Goal: Task Accomplishment & Management: Manage account settings

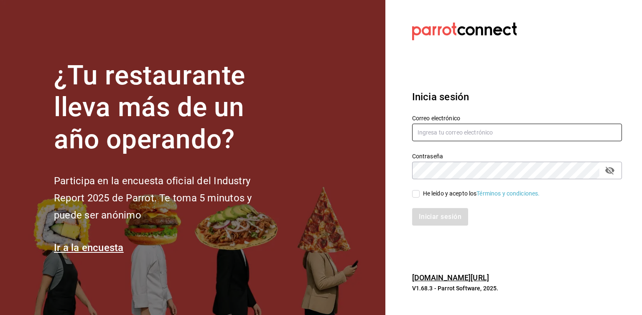
click at [450, 124] on input "text" at bounding box center [517, 133] width 210 height 18
type input "[EMAIL_ADDRESS][DOMAIN_NAME]"
click at [419, 192] on input "He leído y acepto los Términos y condiciones." at bounding box center [416, 194] width 8 height 8
checkbox input "true"
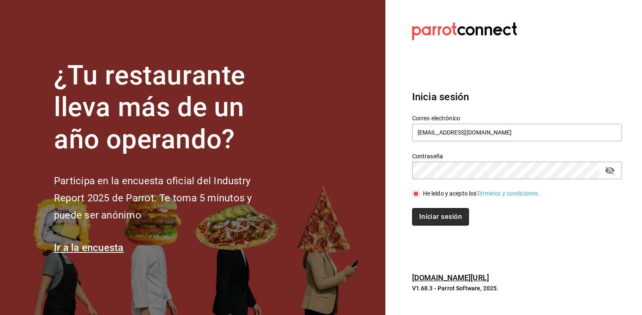
click at [429, 217] on button "Iniciar sesión" at bounding box center [440, 217] width 57 height 18
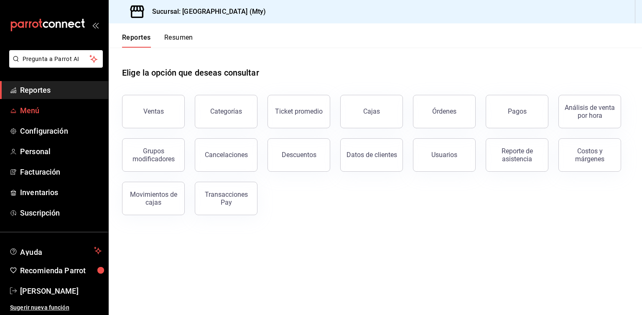
click at [64, 115] on span "Menú" at bounding box center [60, 110] width 81 height 11
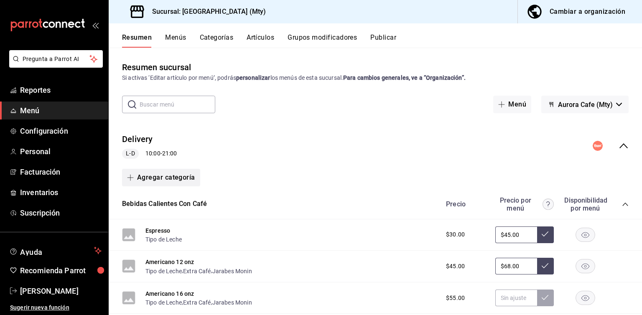
click at [163, 176] on button "Agregar categoría" at bounding box center [161, 178] width 78 height 18
click at [301, 175] on div at bounding box center [321, 157] width 642 height 315
click at [173, 178] on button "Agregar categoría" at bounding box center [161, 178] width 78 height 18
click at [178, 206] on li "Categoría existente" at bounding box center [157, 200] width 71 height 20
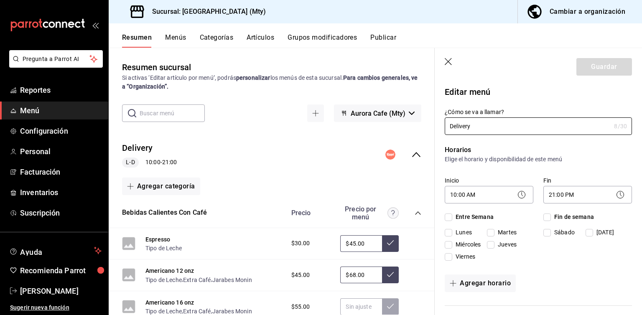
checkbox input "true"
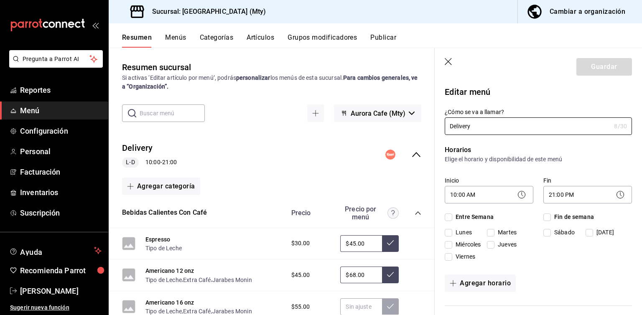
checkbox input "true"
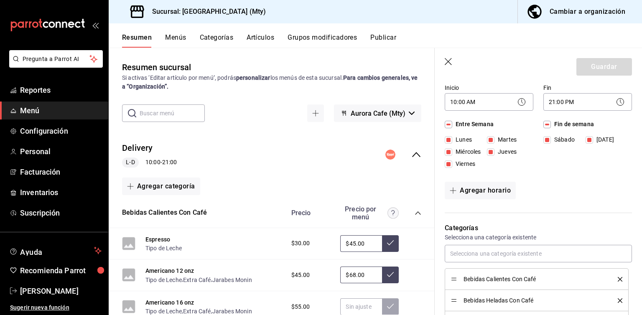
scroll to position [93, 0]
click at [451, 62] on icon "button" at bounding box center [449, 62] width 8 height 8
checkbox input "false"
type input "1756250711748"
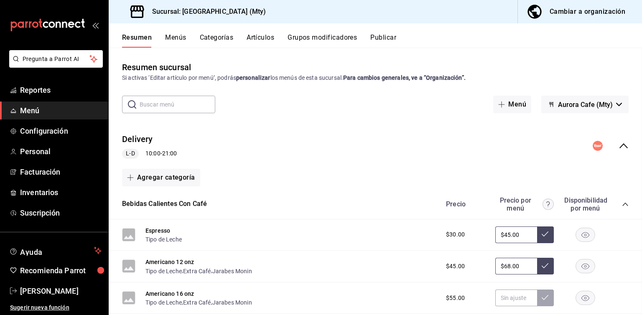
checkbox input "false"
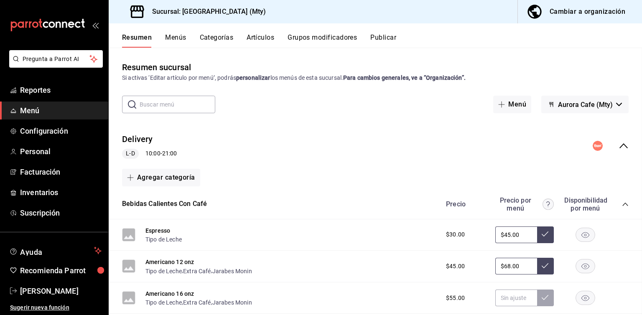
checkbox input "false"
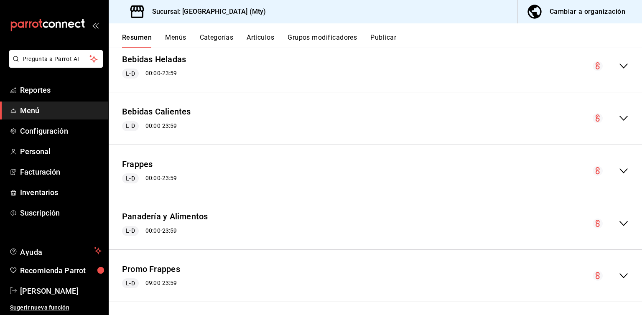
scroll to position [1123, 0]
click at [251, 221] on div "Panadería y Alimentos L-D 00:00 - 23:59" at bounding box center [375, 223] width 533 height 39
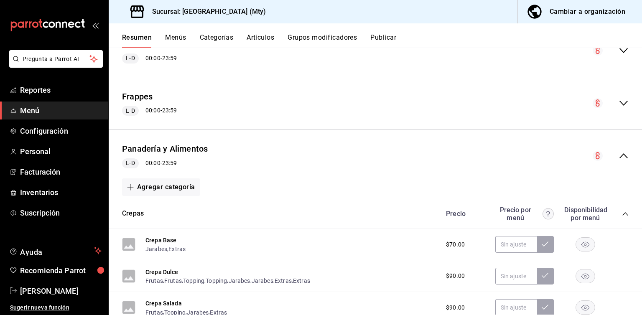
scroll to position [1180, 0]
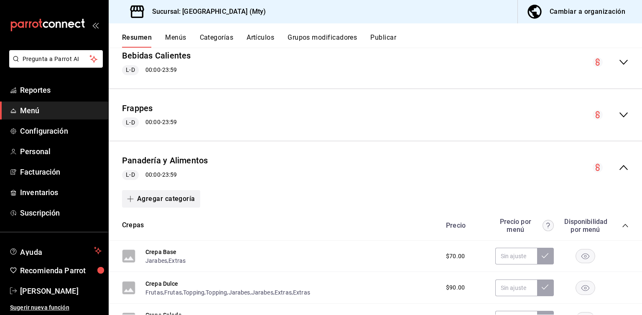
click at [181, 200] on button "Agregar categoría" at bounding box center [161, 199] width 78 height 18
click at [162, 246] on li "Categoría nueva" at bounding box center [157, 243] width 71 height 20
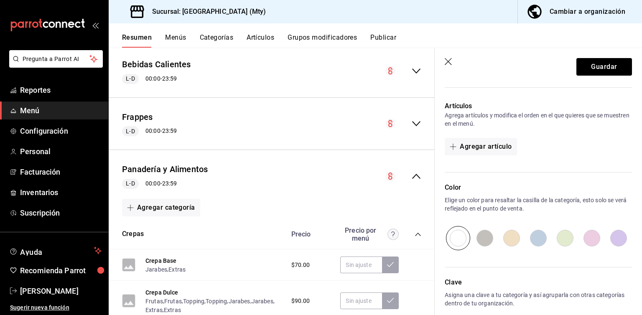
scroll to position [275, 0]
type input "Conchas rellenas con nieve"
click at [497, 148] on button "Agregar artículo" at bounding box center [481, 147] width 72 height 18
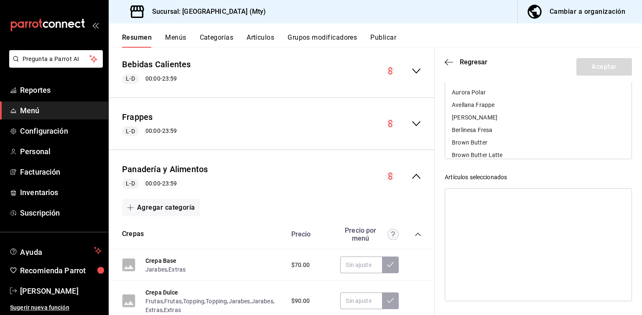
scroll to position [0, 0]
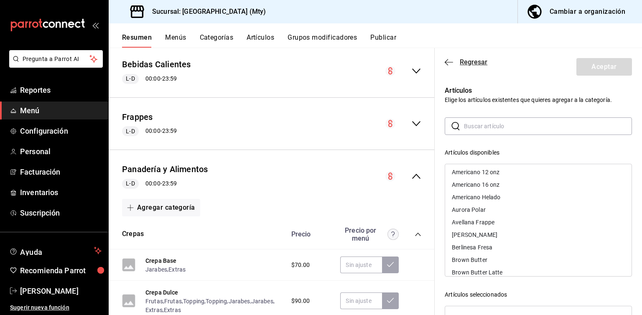
click at [448, 63] on icon "button" at bounding box center [449, 63] width 8 height 8
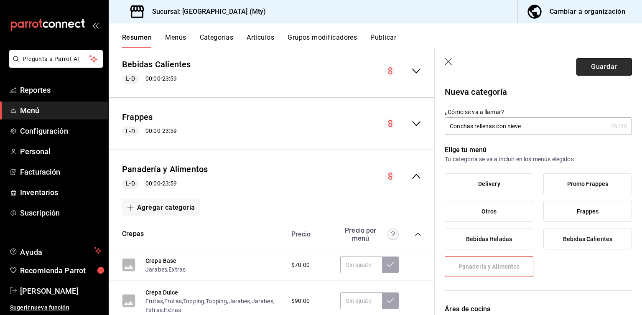
click at [583, 68] on button "Guardar" at bounding box center [604, 67] width 56 height 18
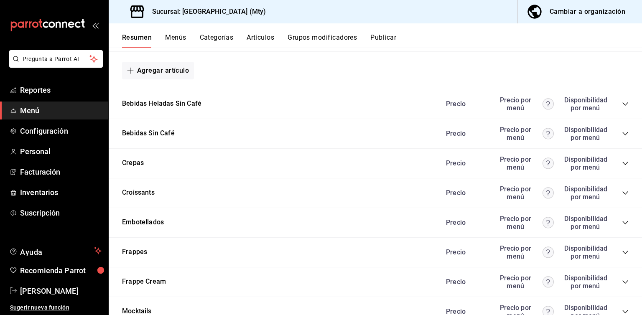
scroll to position [834, 0]
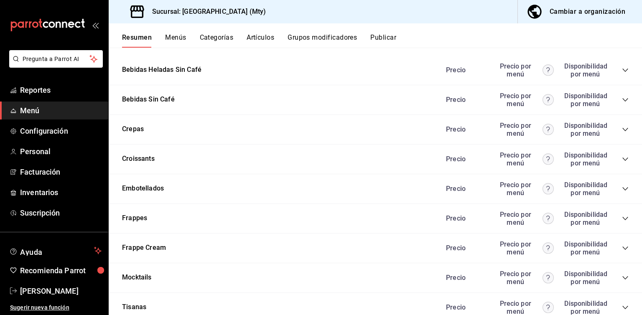
click at [211, 33] on div "Resumen Menús Categorías Artículos Grupos modificadores Publicar" at bounding box center [375, 35] width 533 height 24
click at [213, 38] on button "Categorías" at bounding box center [217, 40] width 34 height 14
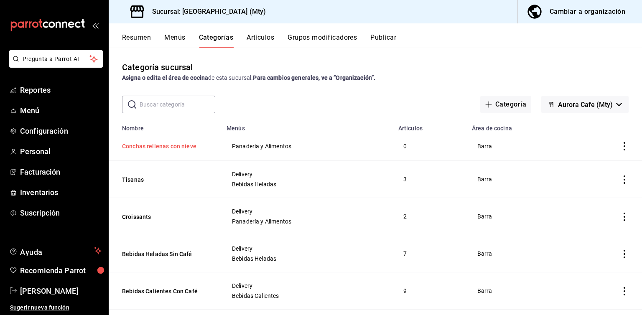
click at [186, 147] on button "Conchas rellenas con nieve" at bounding box center [164, 146] width 84 height 8
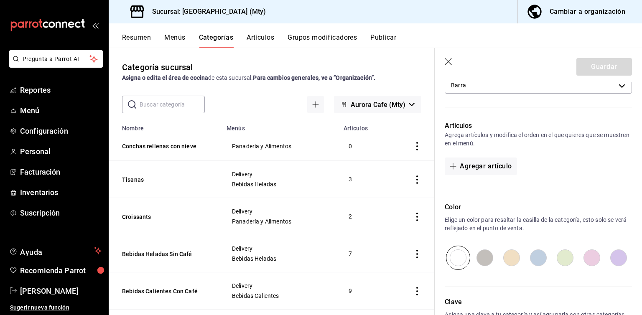
scroll to position [259, 0]
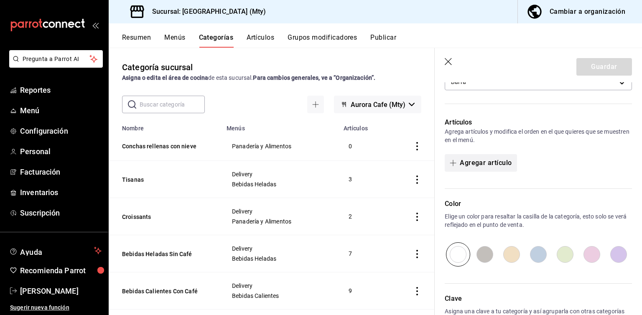
click at [491, 168] on button "Agregar artículo" at bounding box center [481, 163] width 72 height 18
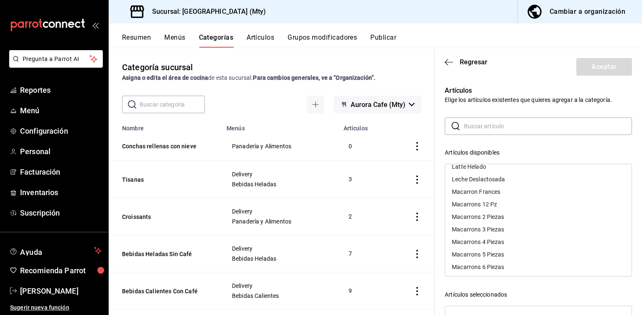
scroll to position [697, 0]
click at [441, 108] on div "Artículos Elige los artículos existentes que quieres agregar a la categoría. ​ …" at bounding box center [533, 246] width 197 height 340
click at [445, 60] on icon "button" at bounding box center [449, 63] width 8 height 8
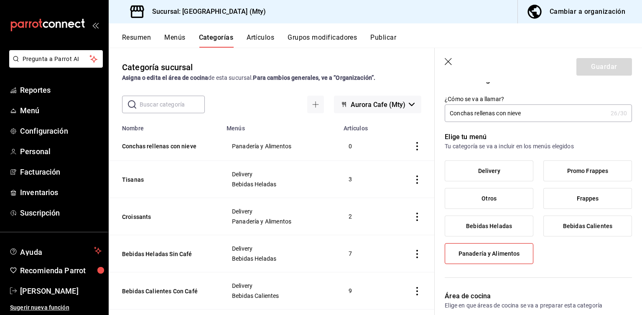
scroll to position [12, 0]
click at [447, 61] on icon "button" at bounding box center [448, 61] width 7 height 7
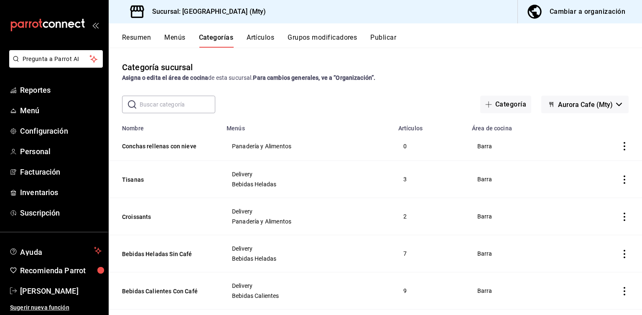
click at [620, 148] on icon "actions" at bounding box center [624, 146] width 8 height 8
click at [438, 144] on div at bounding box center [321, 157] width 642 height 315
click at [255, 31] on div "Resumen Menús Categorías Artículos Grupos modificadores Publicar" at bounding box center [375, 35] width 533 height 24
click at [257, 38] on button "Artículos" at bounding box center [261, 40] width 28 height 14
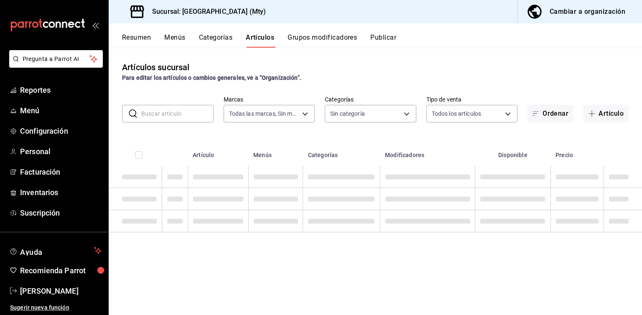
type input "0b0cff94-fff9-420b-9fd8-625718192e1e"
type input "dd2179cd-9a02-4043-856e-42615014b774,2856fdaf-e7e2-477d-8185-9b148058c52c,05bd4…"
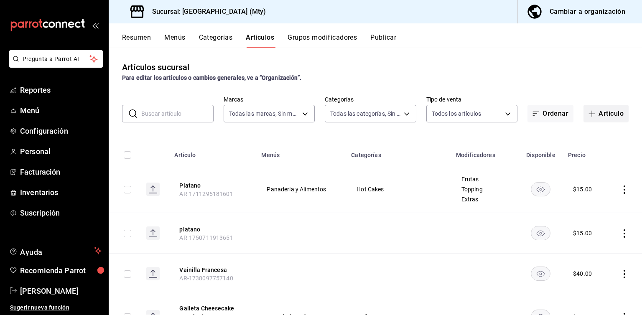
click at [589, 117] on span "button" at bounding box center [593, 113] width 10 height 7
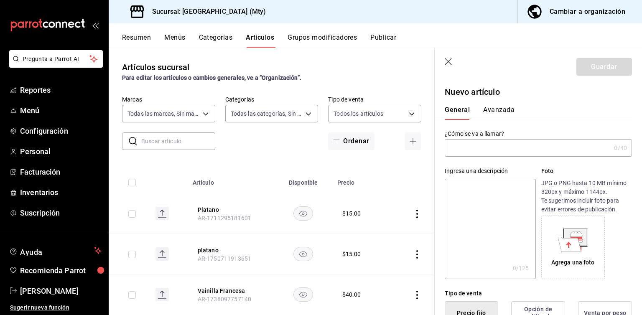
click at [498, 147] on input "text" at bounding box center [528, 148] width 166 height 17
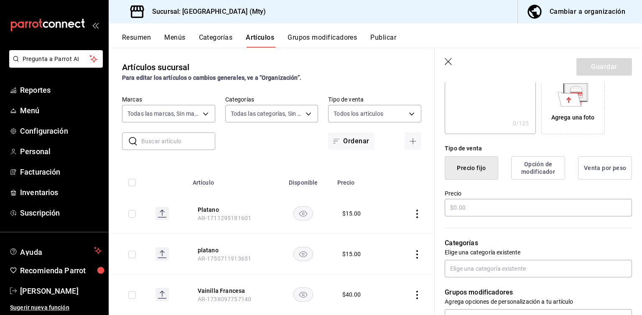
scroll to position [184, 0]
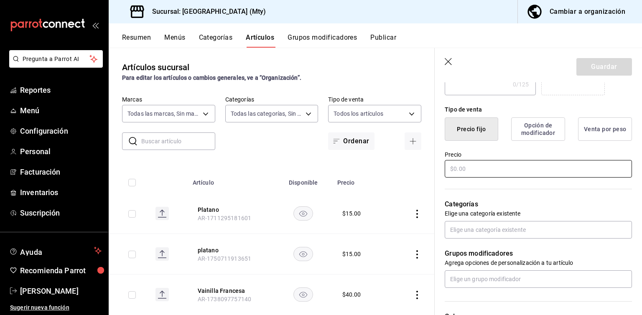
type input "Concha chocolate rellena"
click at [532, 166] on input "text" at bounding box center [538, 169] width 187 height 18
type input "$80.00"
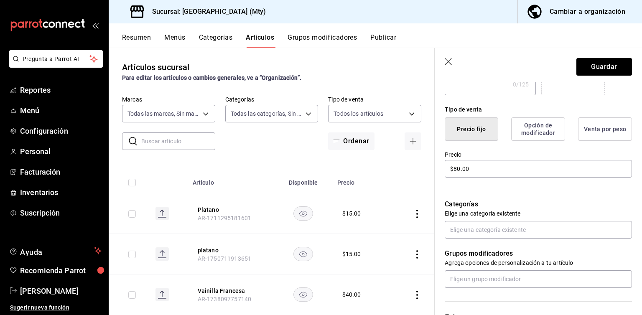
click at [482, 195] on div "Categorías Elige una categoría existente" at bounding box center [533, 209] width 197 height 60
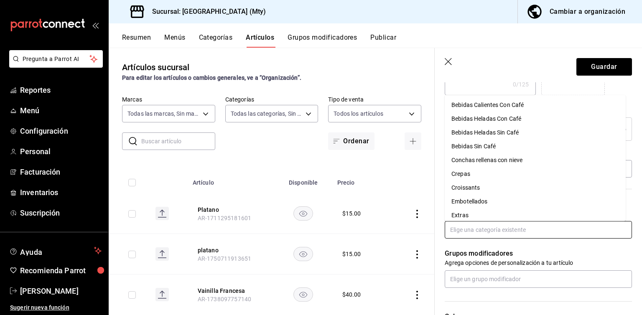
click at [481, 229] on input "text" at bounding box center [538, 230] width 187 height 18
click at [499, 162] on li "Conchas rellenas con nieve" at bounding box center [535, 161] width 181 height 14
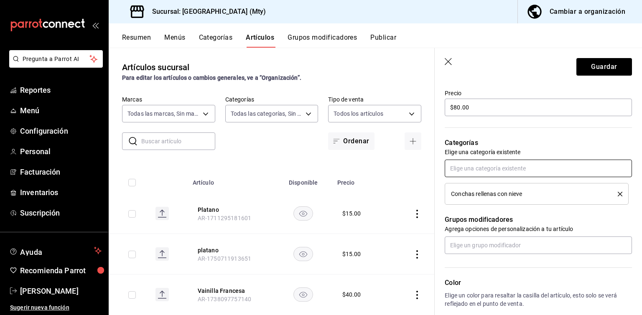
scroll to position [252, 0]
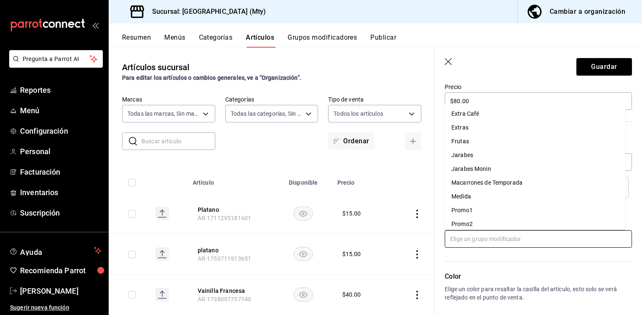
click at [510, 237] on input "text" at bounding box center [538, 239] width 187 height 18
click at [506, 124] on li "Extras" at bounding box center [535, 128] width 181 height 14
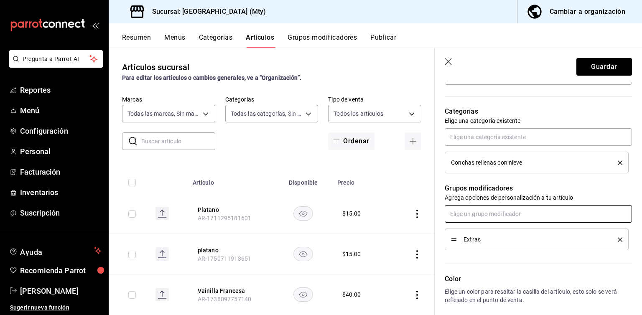
scroll to position [279, 0]
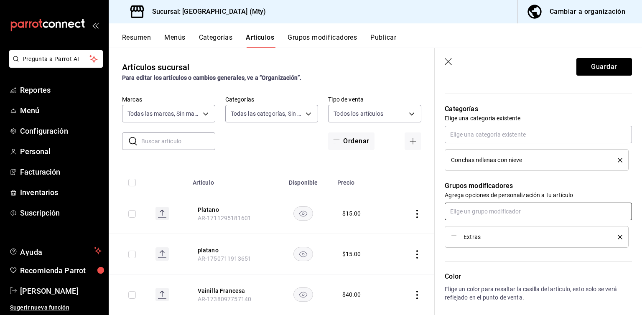
click at [506, 219] on input "text" at bounding box center [538, 212] width 187 height 18
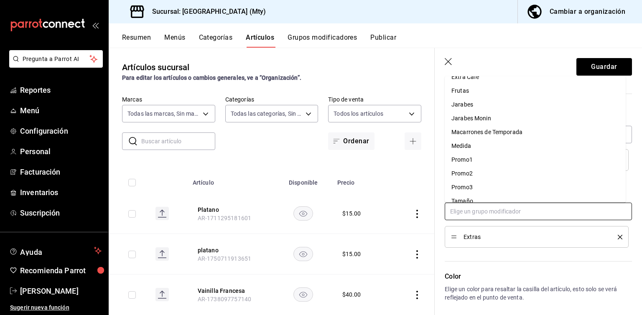
scroll to position [0, 0]
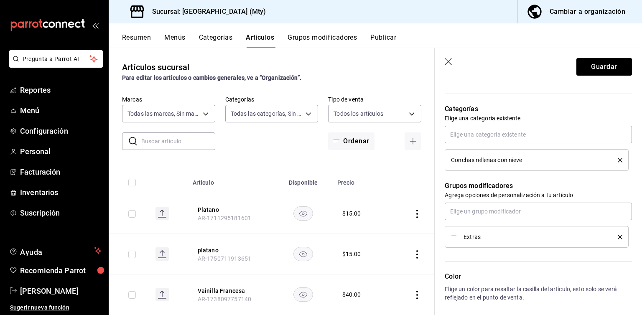
click at [440, 231] on div "Grupos modificadores Agrega opciones de personalización a tu artículo Extras" at bounding box center [533, 209] width 197 height 77
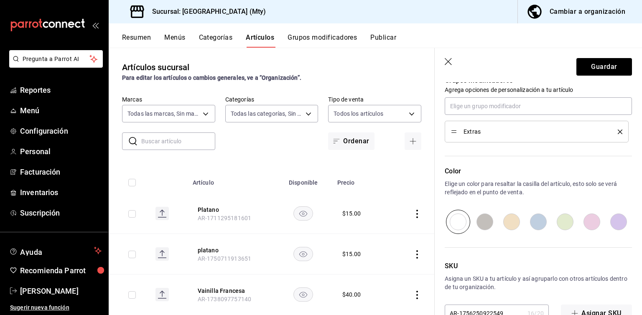
scroll to position [408, 0]
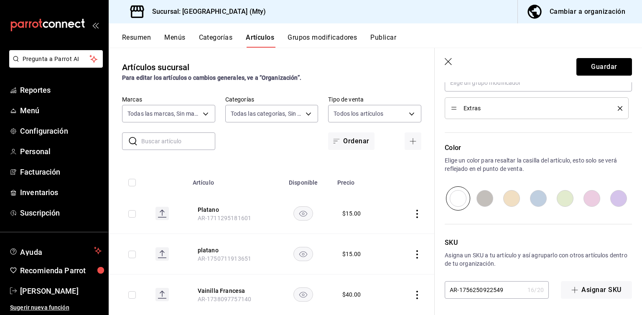
drag, startPoint x: 585, startPoint y: 69, endPoint x: 585, endPoint y: 74, distance: 5.4
click at [585, 74] on button "Guardar" at bounding box center [604, 67] width 56 height 18
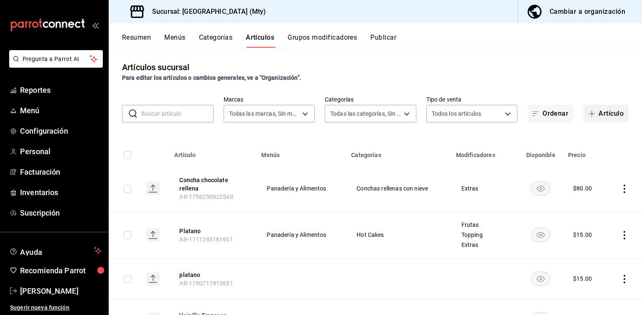
click at [596, 113] on button "Artículo" at bounding box center [605, 114] width 45 height 18
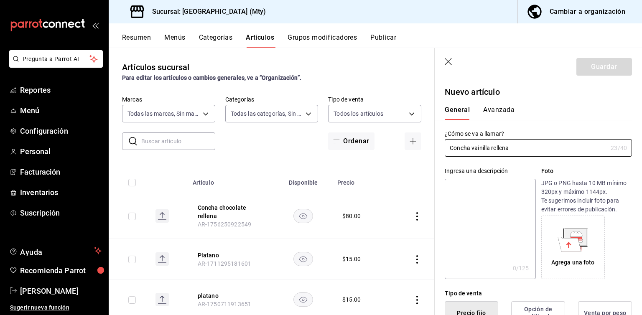
type input "Concha vainilla rellena"
click at [440, 160] on div "Ingresa una descripción x 0 /125 ​ Foto JPG o PNG hasta 10 MB mínimo 320px y má…" at bounding box center [533, 218] width 197 height 122
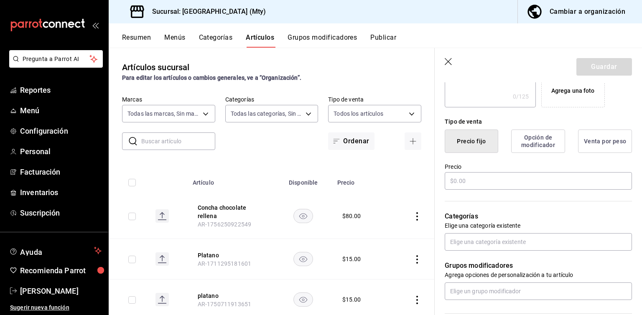
scroll to position [180, 0]
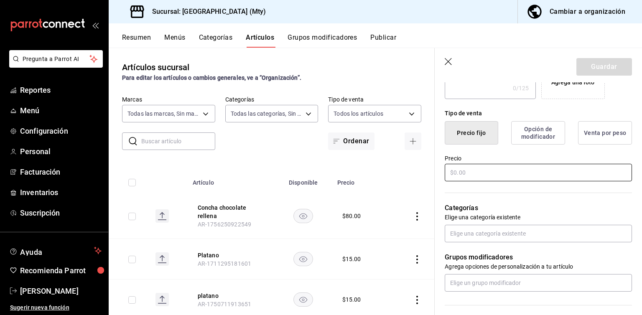
click at [463, 178] on input "text" at bounding box center [538, 173] width 187 height 18
click at [463, 178] on input "$80.00" at bounding box center [538, 173] width 187 height 18
type input "$80.00"
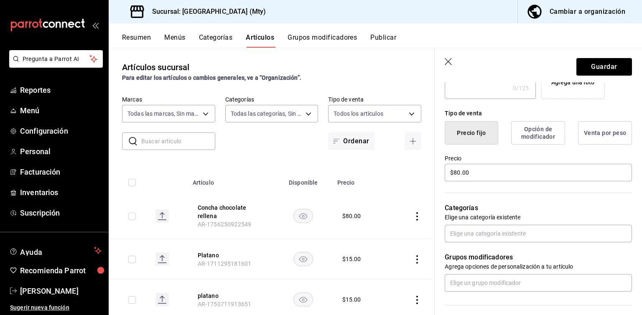
click at [462, 188] on div "Categorías Elige una categoría existente" at bounding box center [533, 213] width 197 height 60
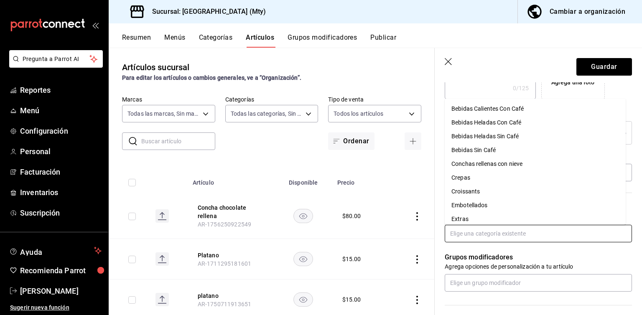
click at [470, 231] on input "text" at bounding box center [538, 234] width 187 height 18
click at [496, 161] on li "Conchas rellenas con nieve" at bounding box center [535, 164] width 181 height 14
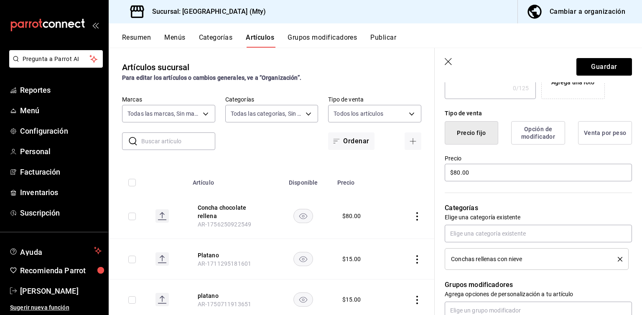
click at [466, 208] on p "Categorías" at bounding box center [538, 208] width 187 height 10
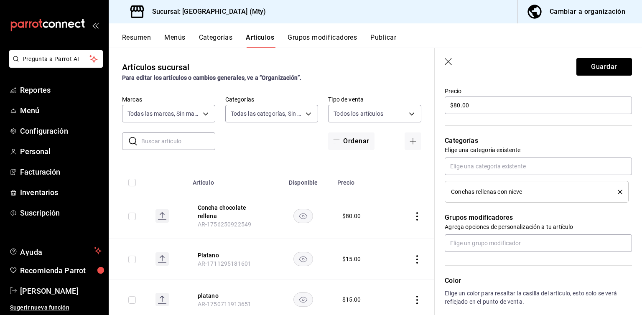
scroll to position [313, 0]
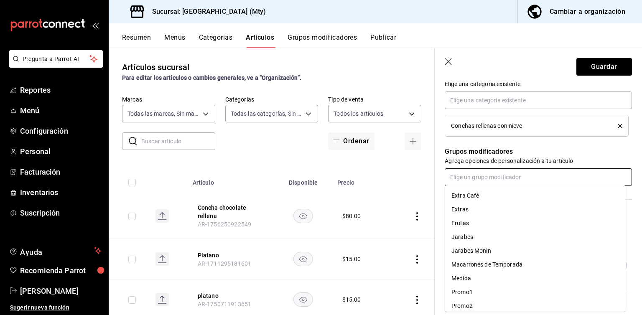
click at [480, 175] on input "text" at bounding box center [538, 177] width 187 height 18
click at [471, 211] on li "Extras" at bounding box center [535, 210] width 181 height 14
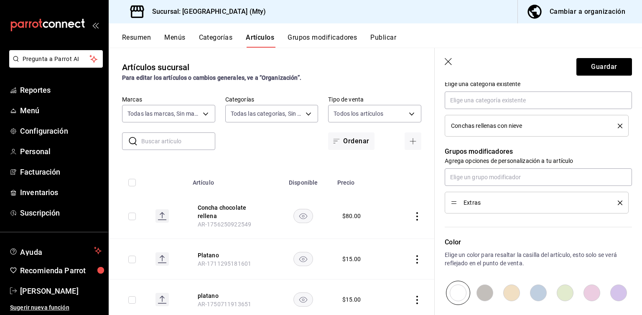
click at [438, 186] on div "Grupos modificadores Agrega opciones de personalización a tu artículo Extras" at bounding box center [533, 175] width 197 height 77
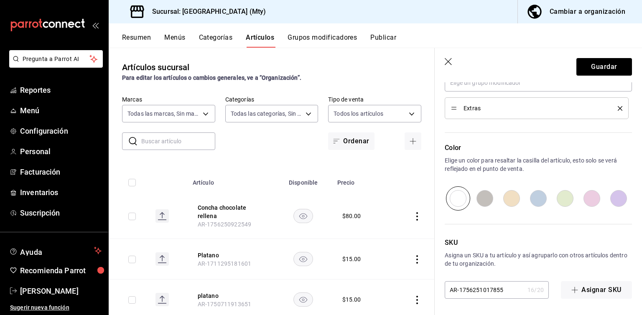
scroll to position [408, 0]
click at [578, 64] on button "Guardar" at bounding box center [604, 67] width 56 height 18
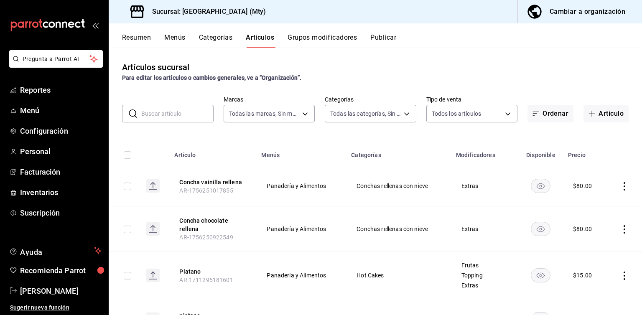
click at [216, 39] on button "Categorías" at bounding box center [216, 40] width 34 height 14
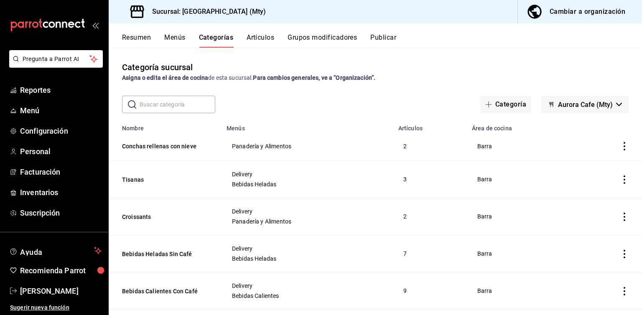
click at [333, 38] on button "Grupos modificadores" at bounding box center [322, 40] width 69 height 14
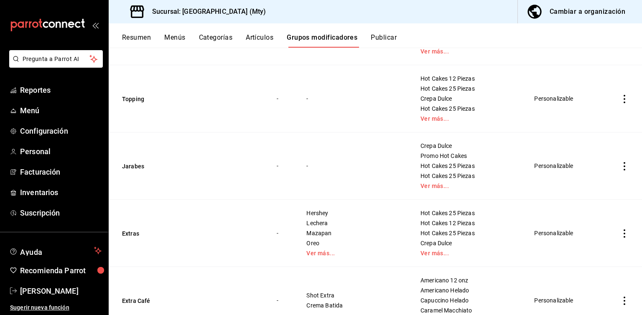
scroll to position [479, 0]
click at [306, 169] on div "-" at bounding box center [353, 165] width 94 height 9
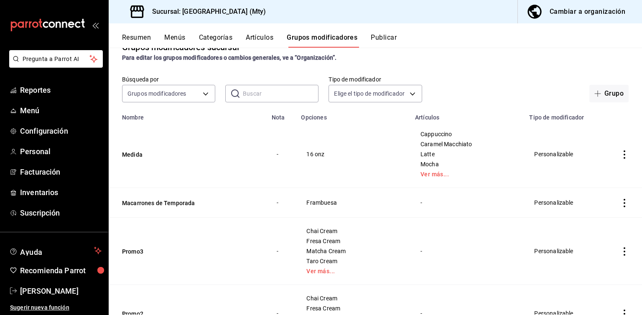
scroll to position [0, 0]
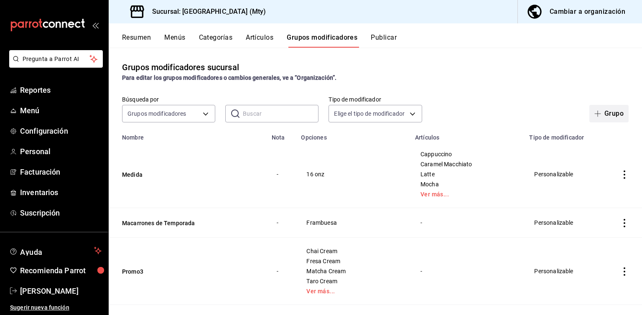
click at [589, 112] on button "Grupo" at bounding box center [608, 114] width 39 height 18
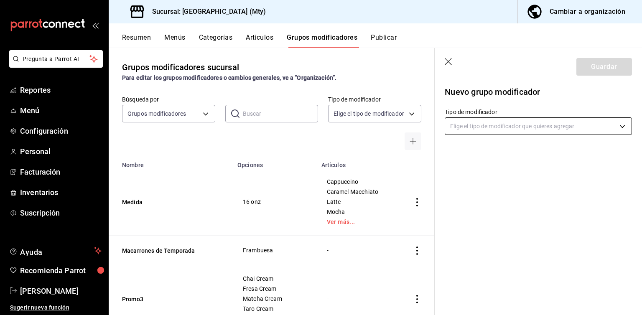
click at [518, 125] on body "Pregunta a Parrot AI Reportes Menú Configuración Personal Facturación Inventari…" at bounding box center [321, 157] width 642 height 315
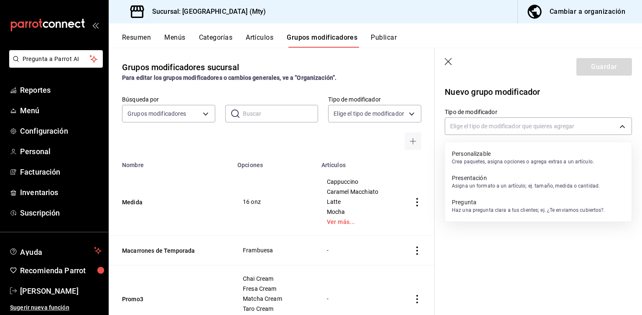
click at [492, 126] on div at bounding box center [321, 157] width 642 height 315
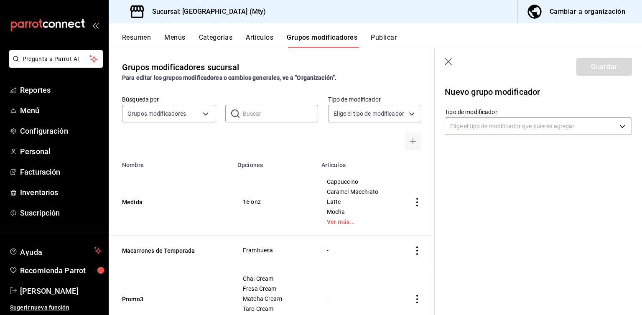
click at [492, 126] on body "Pregunta a Parrot AI Reportes Menú Configuración Personal Facturación Inventari…" at bounding box center [321, 157] width 642 height 315
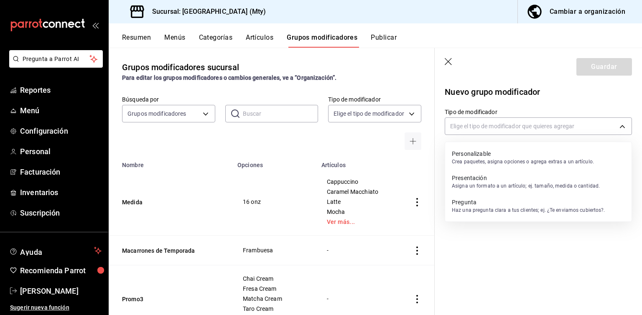
click at [534, 158] on p "Crea paquetes, asigna opciones o agrega extras a un artículo." at bounding box center [523, 162] width 142 height 8
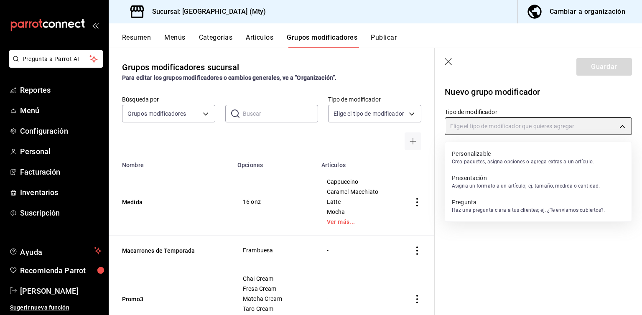
type input "CUSTOMIZABLE"
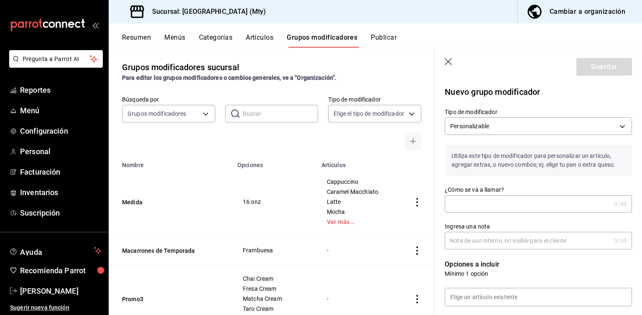
click at [486, 205] on input "¿Cómo se va a llamar?" at bounding box center [528, 204] width 166 height 17
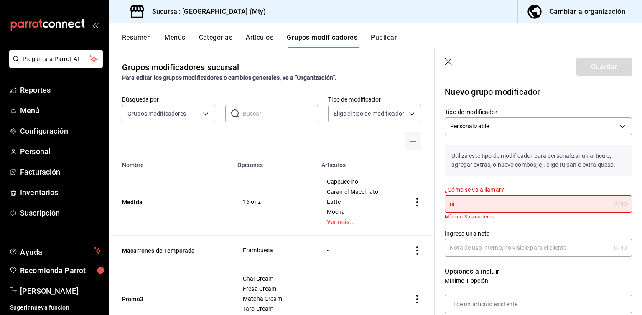
type input "n"
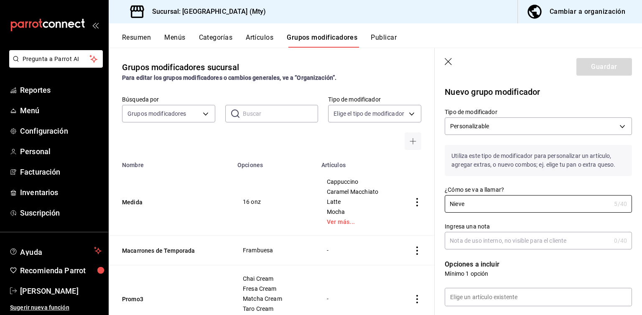
type input "Nieve"
click at [472, 213] on div "Ingresa una nota 0 /40 Ingresa una nota" at bounding box center [533, 231] width 197 height 37
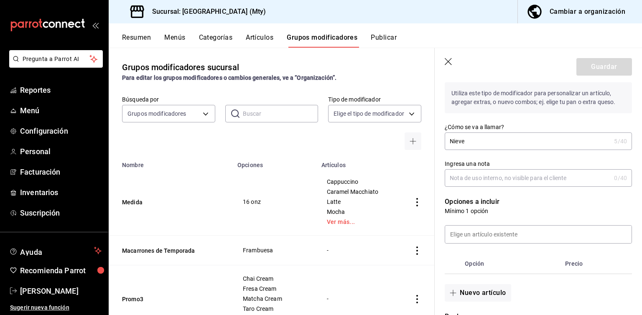
scroll to position [63, 0]
click at [465, 241] on input at bounding box center [538, 234] width 186 height 18
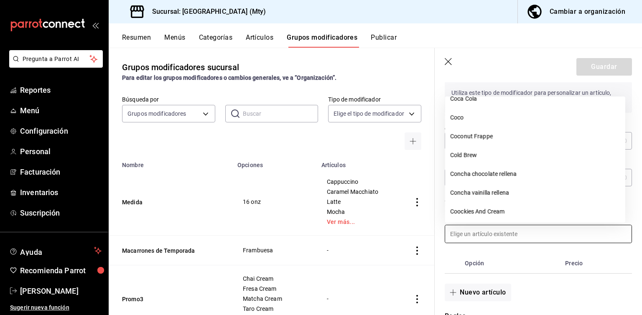
scroll to position [707, 0]
click at [487, 175] on li "Concha chocolate rellena" at bounding box center [535, 173] width 180 height 19
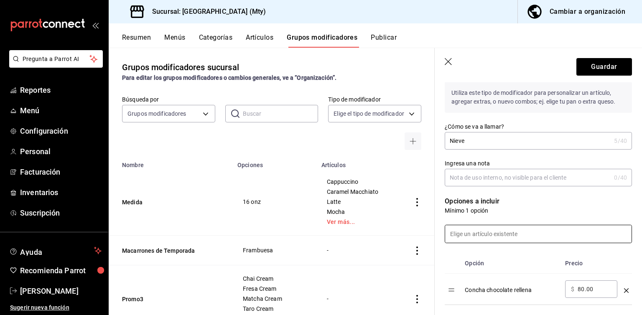
click at [485, 234] on input at bounding box center [538, 234] width 186 height 18
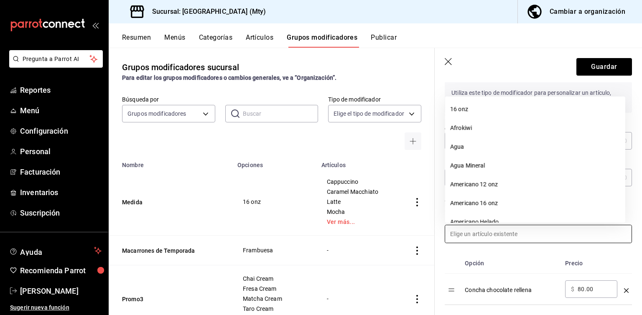
click at [485, 234] on input at bounding box center [538, 234] width 186 height 18
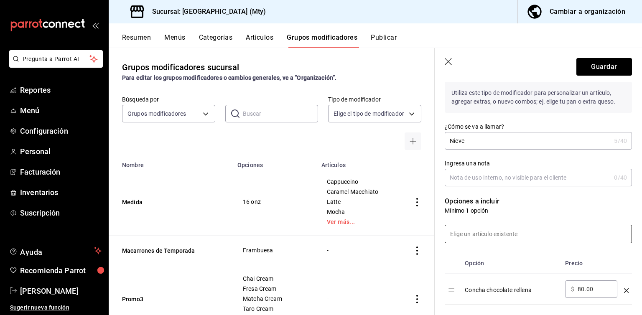
click at [485, 234] on input at bounding box center [538, 234] width 186 height 18
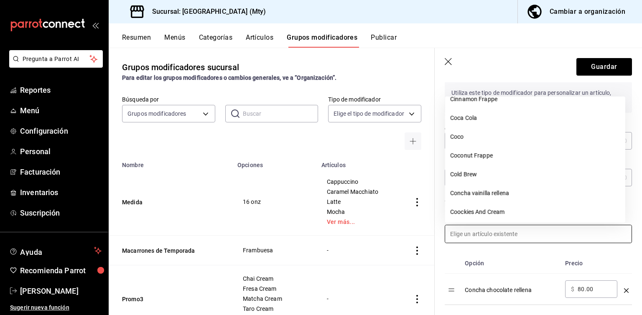
scroll to position [687, 0]
click at [493, 193] on li "Concha vainilla rellena" at bounding box center [535, 193] width 180 height 19
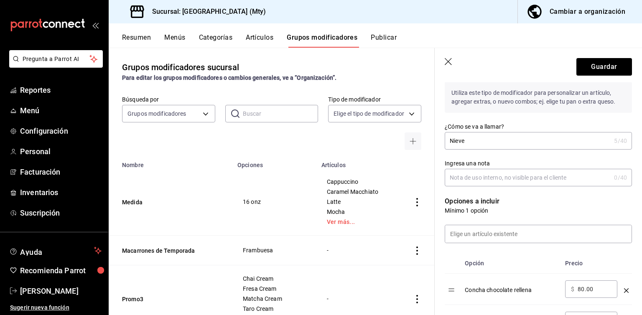
click at [483, 211] on p "Mínimo 1 opción" at bounding box center [538, 210] width 187 height 8
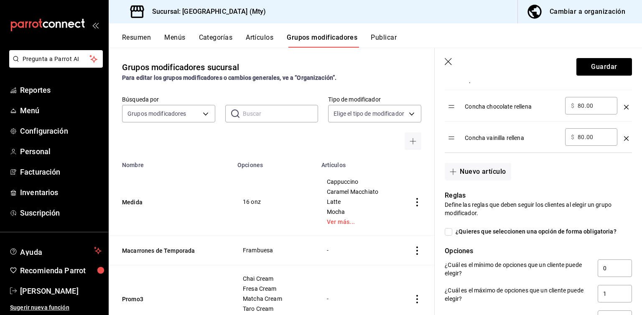
scroll to position [255, 0]
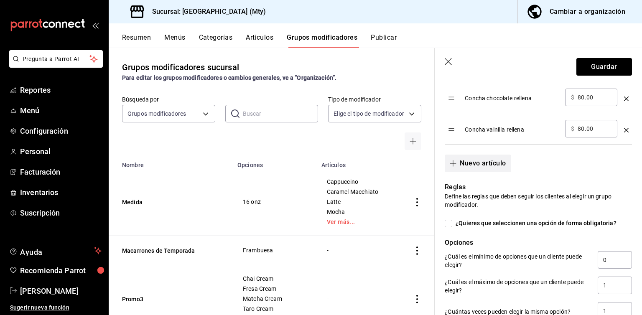
click at [481, 162] on button "Nuevo artículo" at bounding box center [478, 164] width 66 height 18
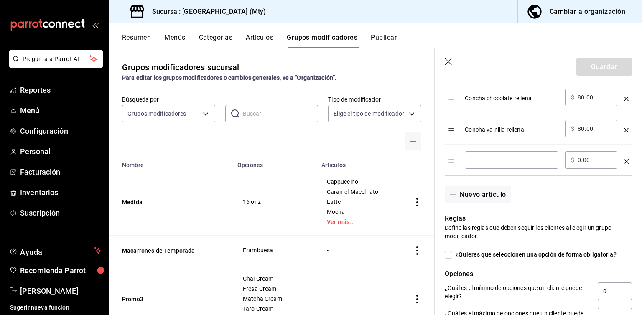
click at [624, 163] on icon "optionsTable" at bounding box center [626, 161] width 5 height 5
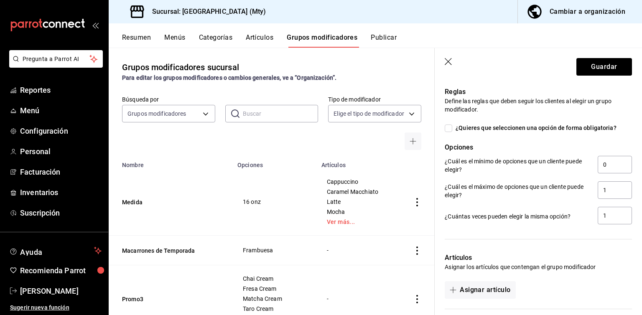
scroll to position [352, 0]
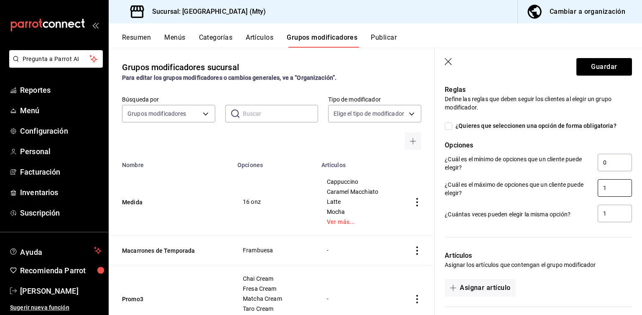
click at [598, 183] on input "1" at bounding box center [615, 188] width 34 height 18
click at [602, 167] on input "0" at bounding box center [615, 163] width 34 height 18
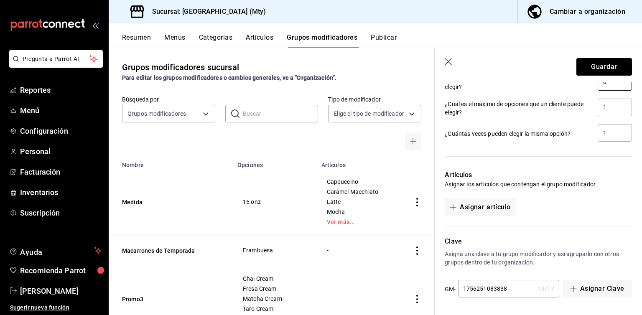
scroll to position [433, 0]
click at [474, 206] on button "Asignar artículo" at bounding box center [480, 208] width 71 height 18
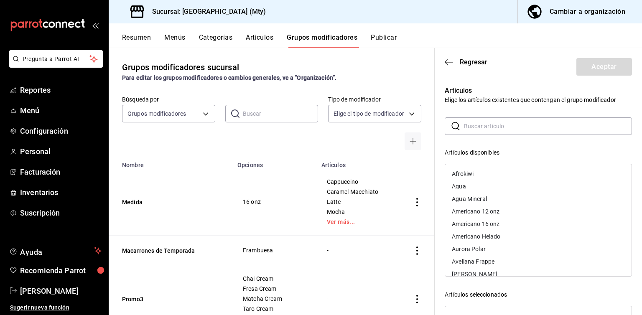
click at [436, 200] on div "Artículos Elige los artículos existentes que contengan el grupo modificador ​ ​…" at bounding box center [533, 246] width 197 height 340
click at [446, 61] on icon "button" at bounding box center [446, 62] width 3 height 6
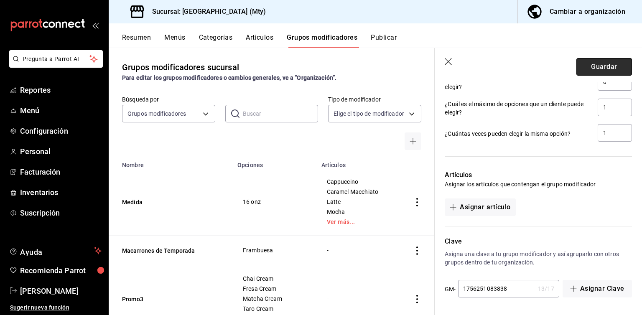
click at [576, 63] on button "Guardar" at bounding box center [604, 67] width 56 height 18
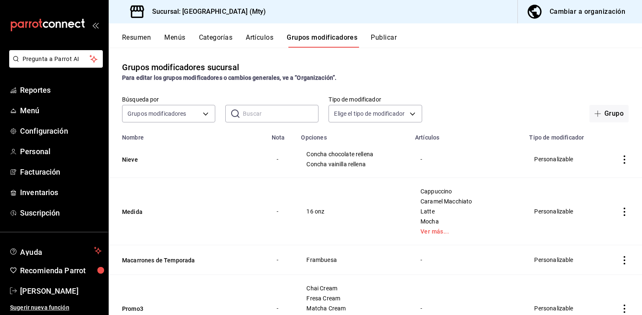
click at [171, 41] on button "Menús" at bounding box center [174, 40] width 21 height 14
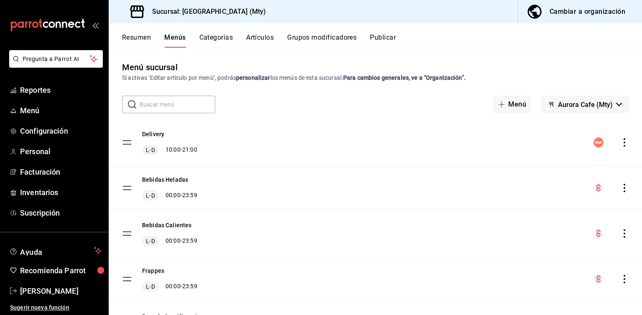
click at [131, 39] on button "Resumen" at bounding box center [136, 40] width 29 height 14
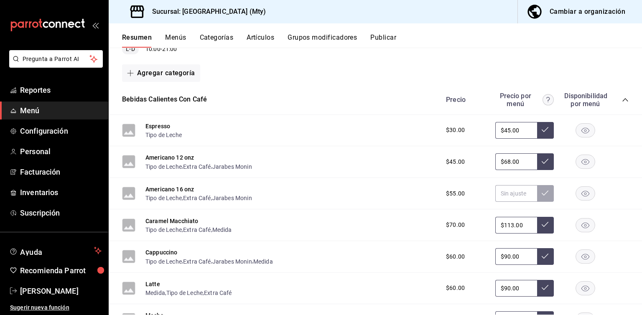
scroll to position [105, 0]
click at [542, 193] on button at bounding box center [545, 192] width 17 height 17
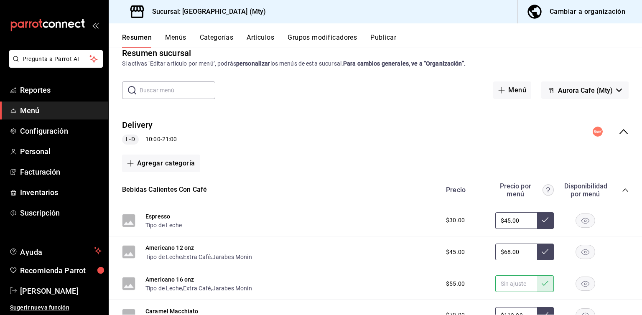
scroll to position [15, 0]
click at [174, 36] on button "Menús" at bounding box center [175, 40] width 21 height 14
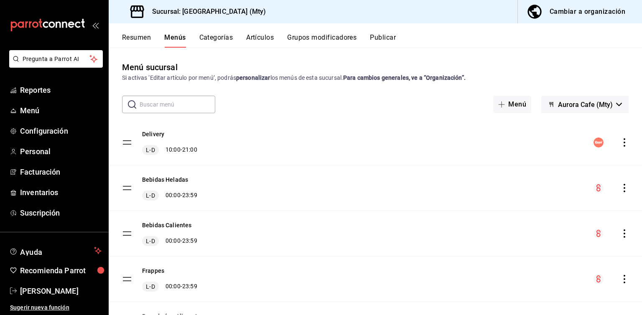
click at [384, 37] on button "Publicar" at bounding box center [383, 40] width 26 height 14
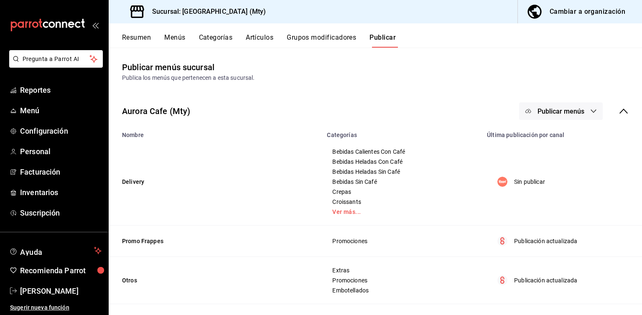
click at [590, 112] on icon "button" at bounding box center [593, 111] width 7 height 7
click at [583, 159] on span "Punto de venta" at bounding box center [567, 162] width 40 height 9
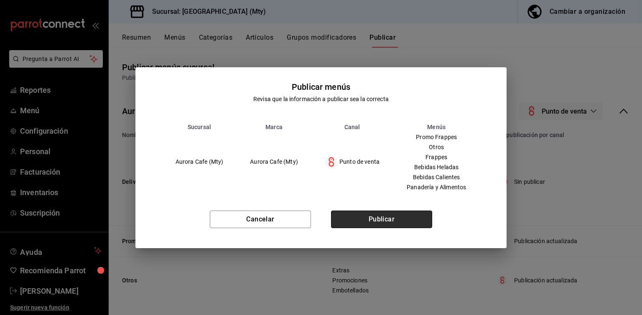
click at [410, 215] on button "Publicar" at bounding box center [381, 220] width 101 height 18
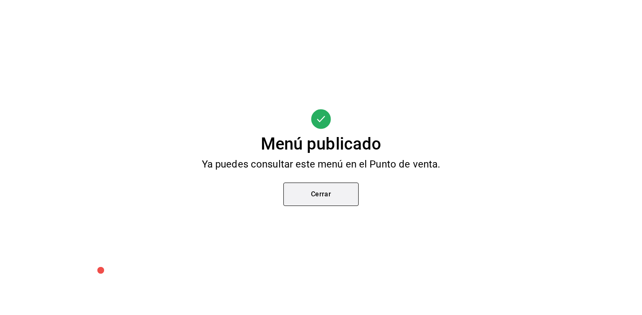
click at [356, 194] on button "Cerrar" at bounding box center [320, 194] width 75 height 23
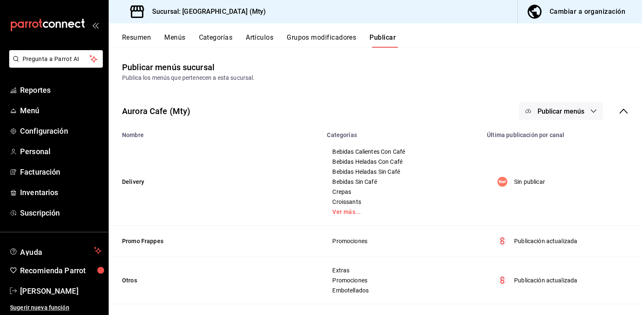
click at [212, 36] on button "Categorías" at bounding box center [216, 40] width 34 height 14
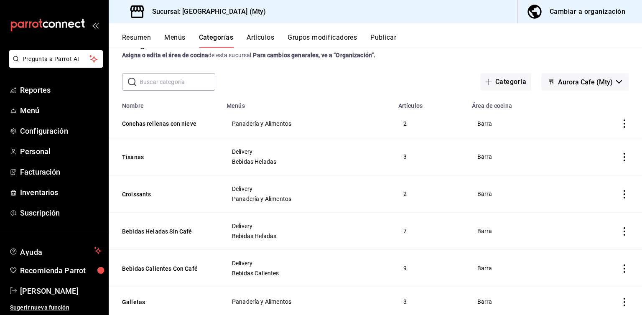
scroll to position [23, 0]
click at [176, 270] on button "Bebidas Calientes Con Café" at bounding box center [164, 268] width 84 height 8
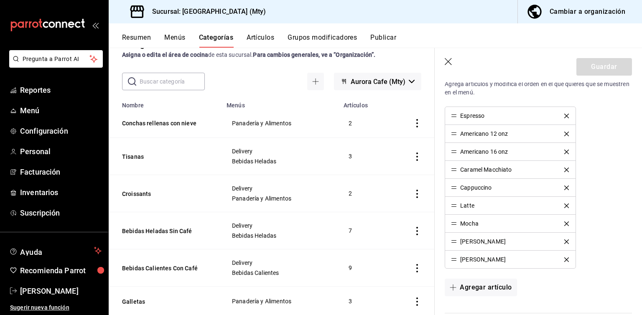
scroll to position [307, 0]
click at [445, 61] on icon "button" at bounding box center [449, 62] width 8 height 8
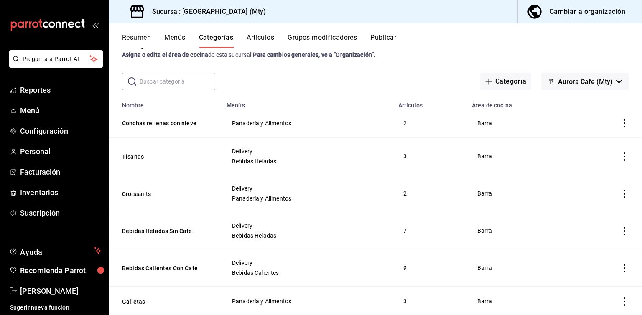
click at [265, 34] on button "Artículos" at bounding box center [261, 40] width 28 height 14
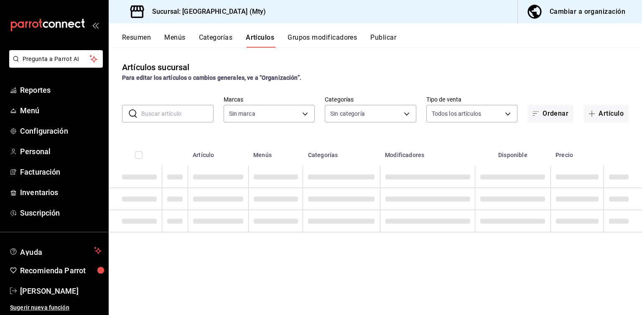
type input "0b0cff94-fff9-420b-9fd8-625718192e1e"
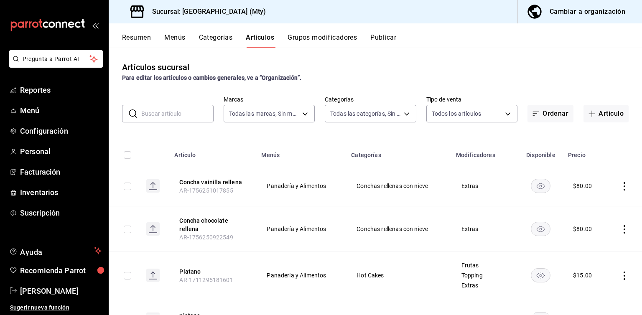
type input "dd2179cd-9a02-4043-856e-42615014b774,2856fdaf-e7e2-477d-8185-9b148058c52c,05bd4…"
click at [603, 116] on button "Artículo" at bounding box center [605, 114] width 45 height 18
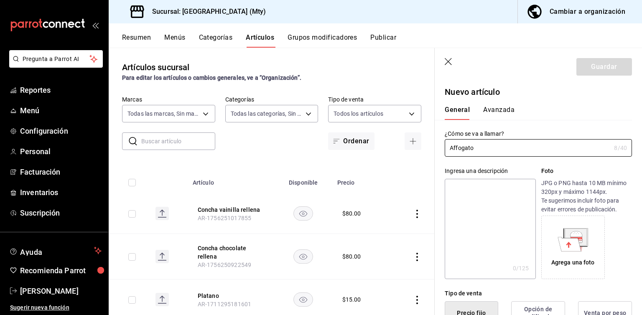
type input "Affogato"
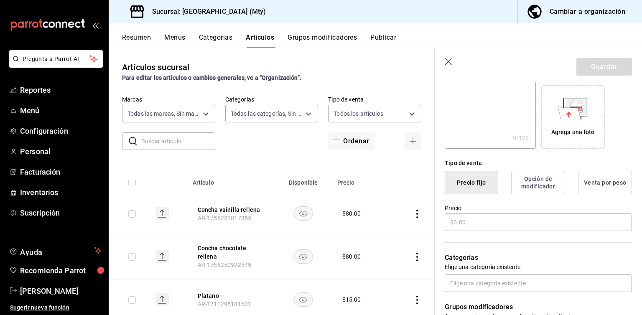
scroll to position [165, 0]
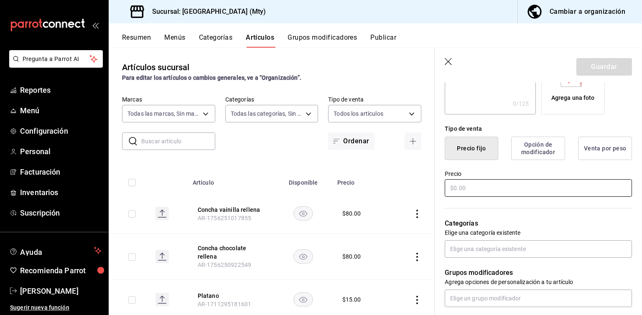
click at [487, 189] on input "text" at bounding box center [538, 188] width 187 height 18
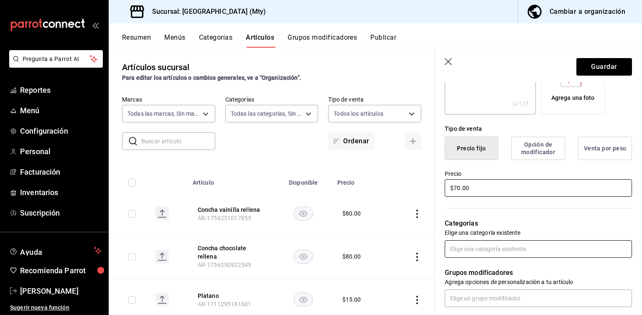
type input "$70.00"
click at [490, 250] on input "text" at bounding box center [538, 249] width 187 height 18
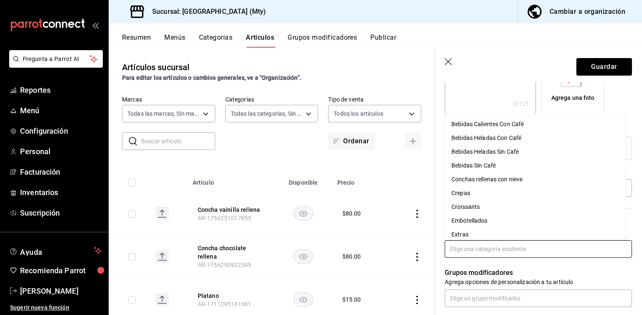
click at [516, 127] on li "Bebidas Calientes Con Café" at bounding box center [535, 124] width 181 height 14
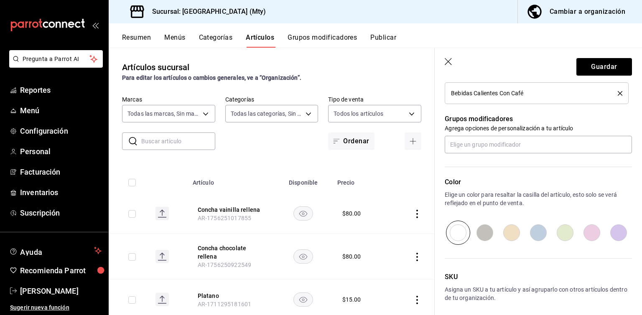
scroll to position [380, 0]
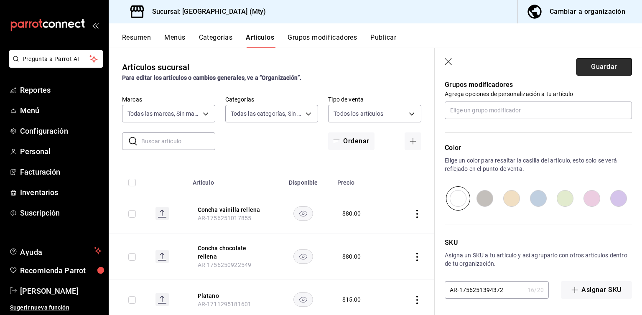
click at [604, 66] on button "Guardar" at bounding box center [604, 67] width 56 height 18
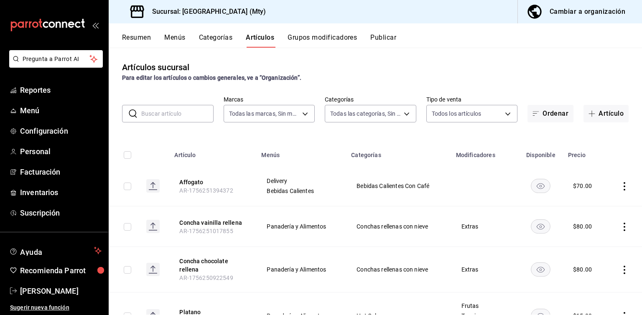
click at [377, 38] on button "Publicar" at bounding box center [383, 40] width 26 height 14
